Goal: Check status: Check status

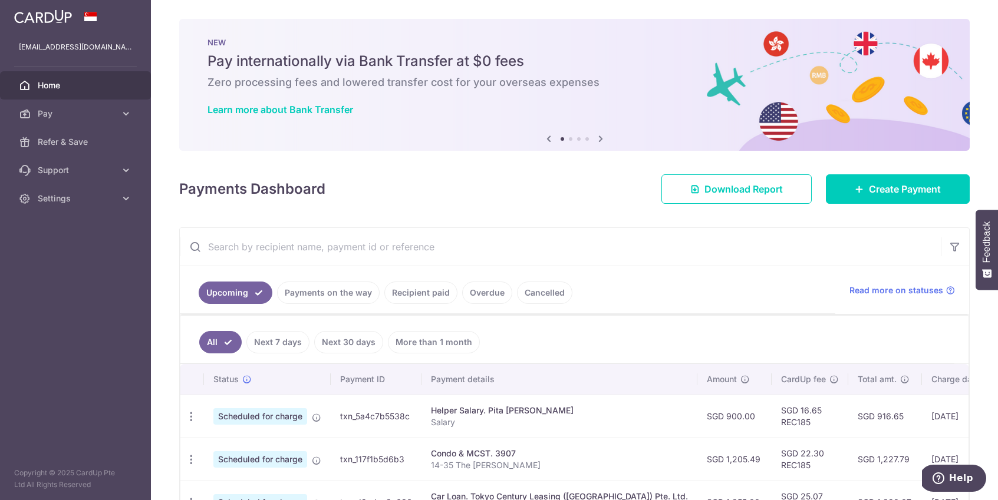
click at [327, 292] on link "Payments on the way" at bounding box center [328, 293] width 103 height 22
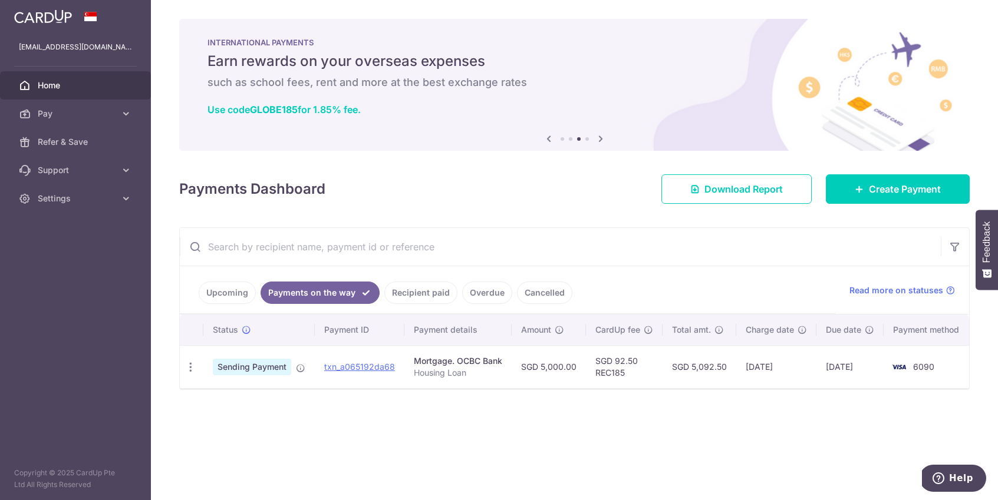
click at [444, 293] on link "Recipient paid" at bounding box center [420, 293] width 73 height 22
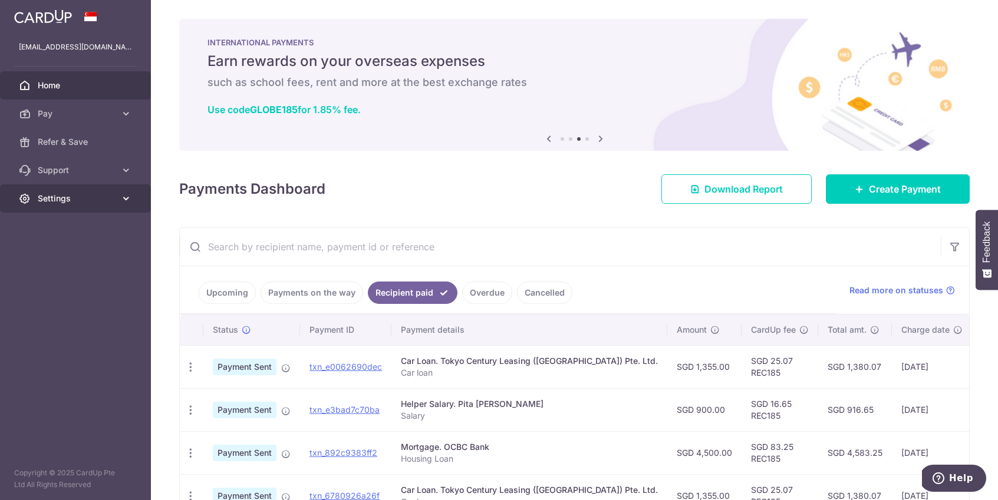
click at [48, 199] on span "Settings" at bounding box center [77, 199] width 78 height 12
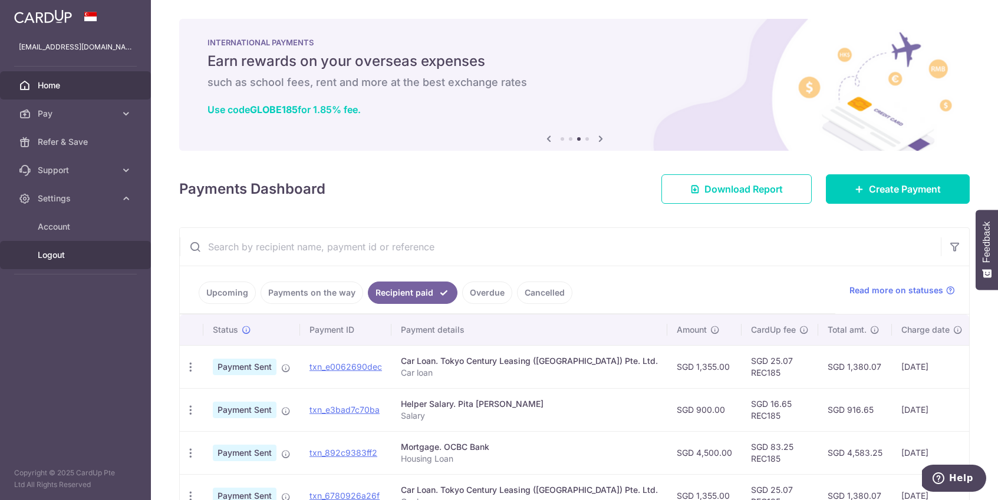
click at [95, 259] on span "Logout" at bounding box center [77, 255] width 78 height 12
